Goal: Task Accomplishment & Management: Manage account settings

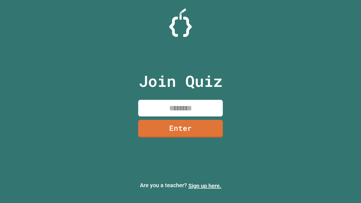
click at [205, 186] on link "Sign up here." at bounding box center [204, 185] width 33 height 7
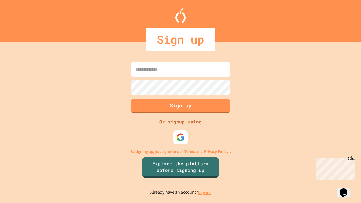
click at [205, 192] on link "Log in." at bounding box center [204, 193] width 13 height 6
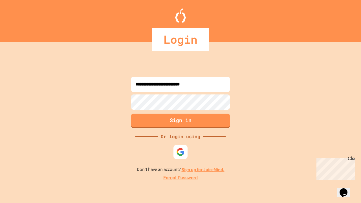
type input "**********"
